Goal: Information Seeking & Learning: Learn about a topic

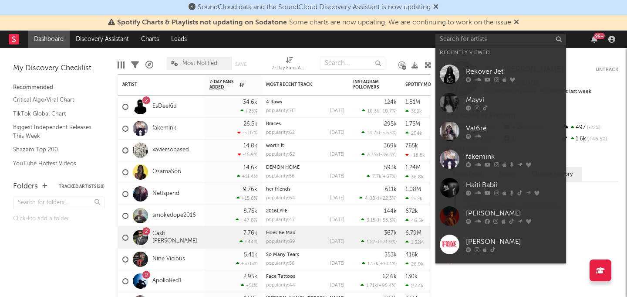
click at [454, 37] on input "text" at bounding box center [501, 39] width 131 height 11
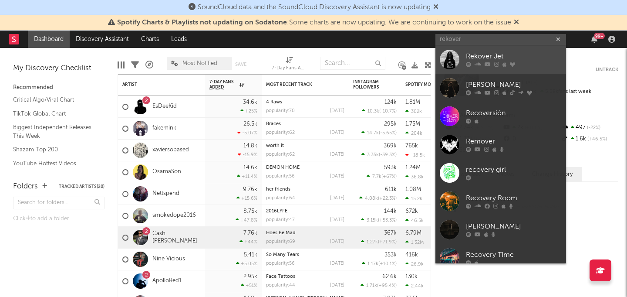
type input "rekover"
click at [490, 54] on div "Rekover Jet" at bounding box center [514, 56] width 96 height 10
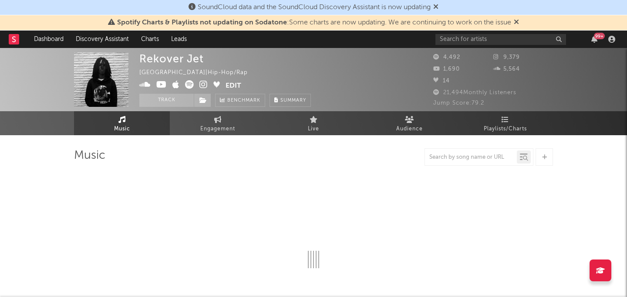
select select "1w"
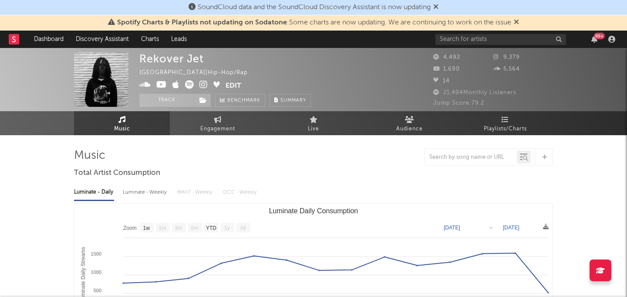
click at [146, 199] on div "Luminate - Weekly" at bounding box center [146, 192] width 46 height 15
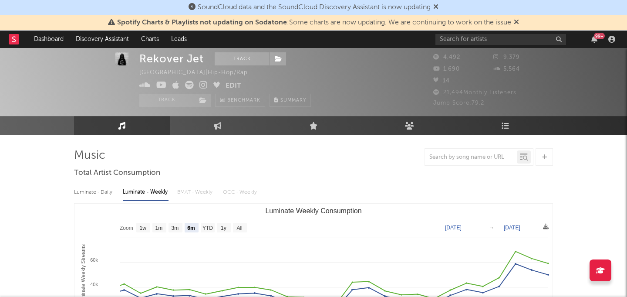
scroll to position [51, 0]
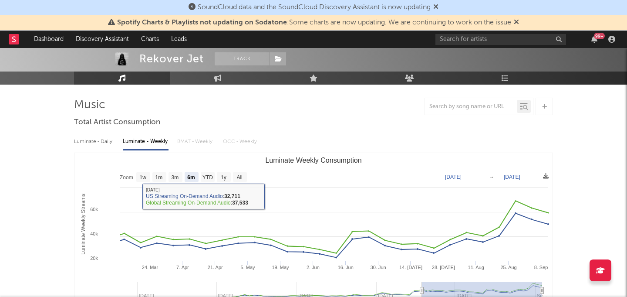
click at [234, 176] on rect "Luminate Weekly Consumption" at bounding box center [240, 177] width 14 height 10
select select "All"
type input "[DATE]"
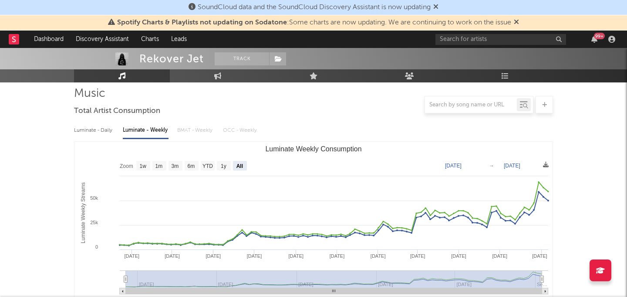
scroll to position [73, 0]
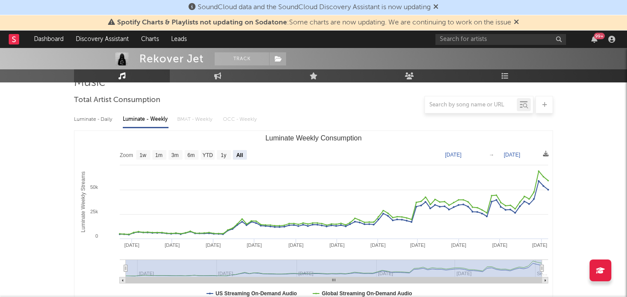
click at [193, 123] on div "Luminate - Daily Luminate - Weekly BMAT - Weekly OCC - Weekly" at bounding box center [313, 119] width 479 height 15
click at [192, 122] on div "Luminate - Daily Luminate - Weekly BMAT - Weekly OCC - Weekly" at bounding box center [313, 119] width 479 height 15
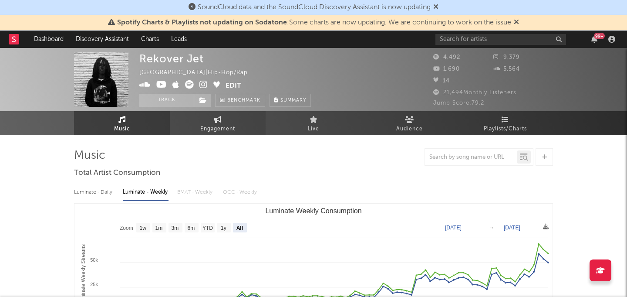
click at [214, 125] on span "Engagement" at bounding box center [217, 129] width 35 height 10
select select "1w"
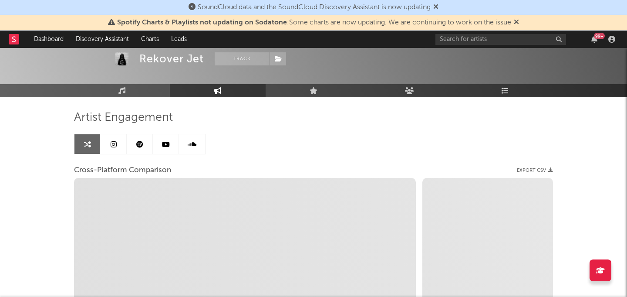
scroll to position [56, 0]
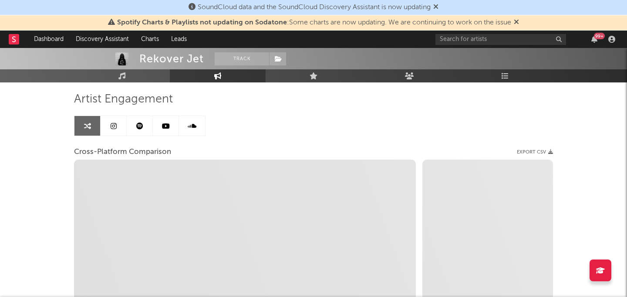
select select "1m"
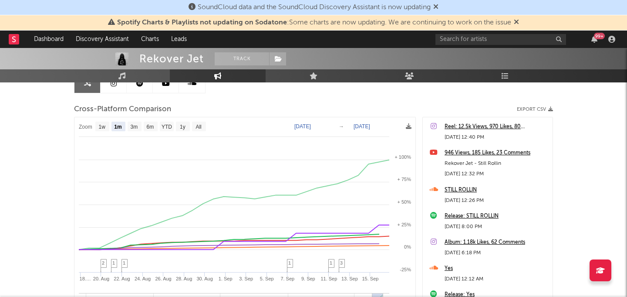
scroll to position [86, 0]
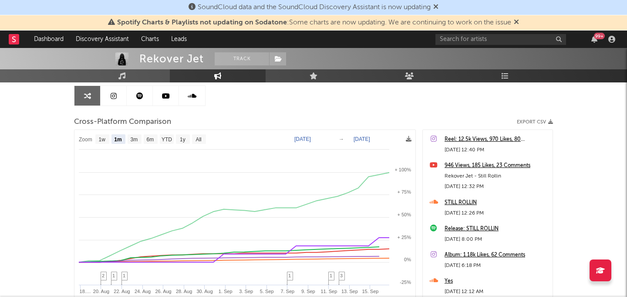
click at [142, 97] on icon at bounding box center [139, 95] width 7 height 7
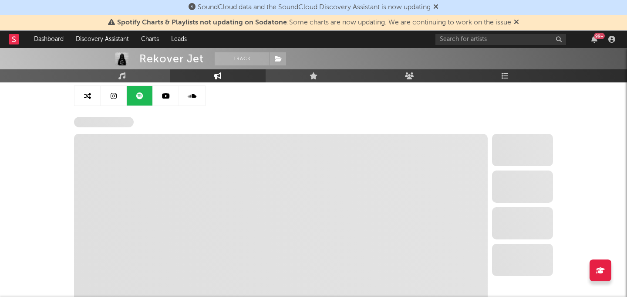
select select "6m"
select select "1w"
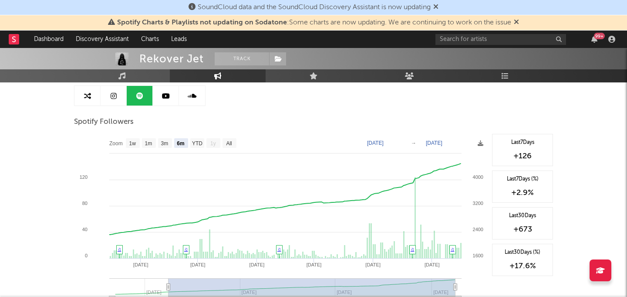
scroll to position [90, 0]
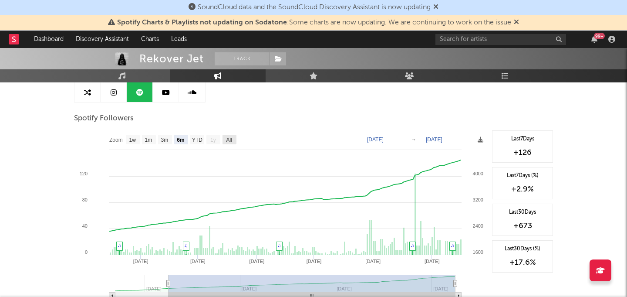
click at [229, 137] on text "All" at bounding box center [229, 140] width 6 height 6
select select "All"
type input "[DATE]"
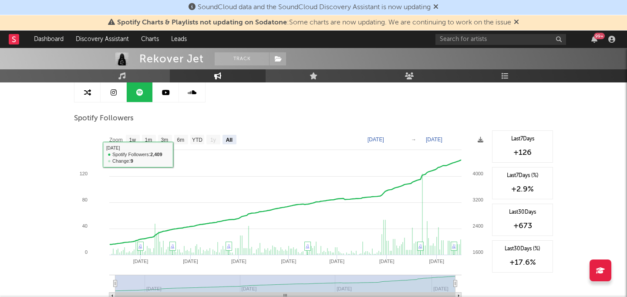
click at [119, 102] on div at bounding box center [140, 92] width 132 height 20
click at [118, 98] on link at bounding box center [114, 92] width 26 height 20
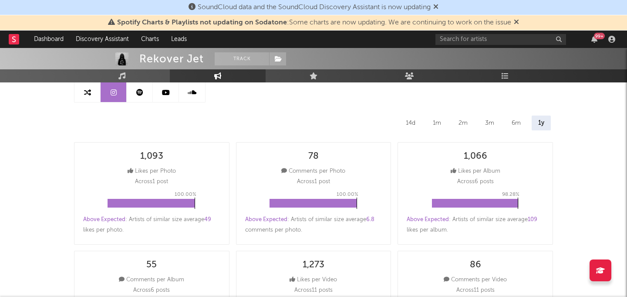
select select "6m"
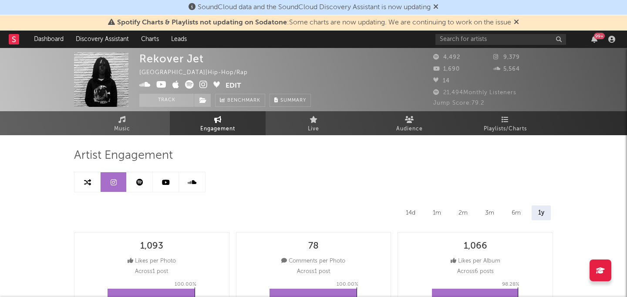
click at [95, 183] on link at bounding box center [88, 182] width 26 height 20
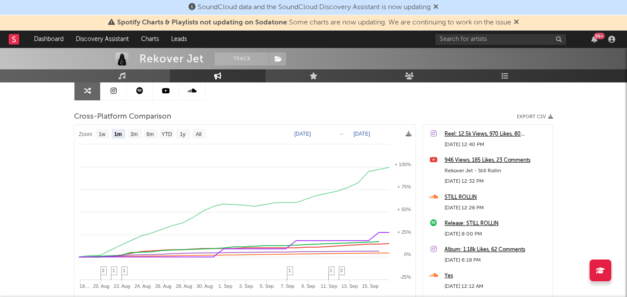
scroll to position [92, 0]
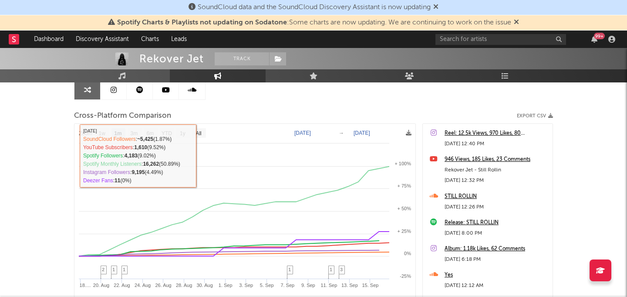
click at [206, 131] on rect at bounding box center [199, 133] width 14 height 10
select select "All"
type input "[DATE]"
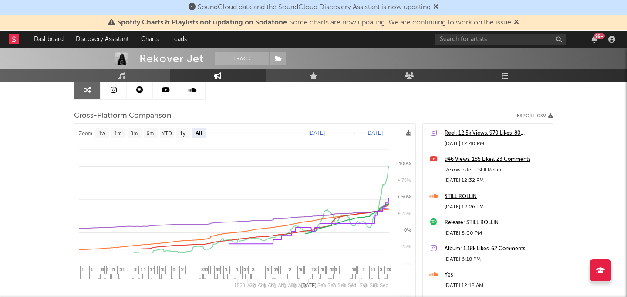
click at [199, 131] on text "All" at bounding box center [199, 133] width 7 height 6
select select "All"
